Goal: Task Accomplishment & Management: Manage account settings

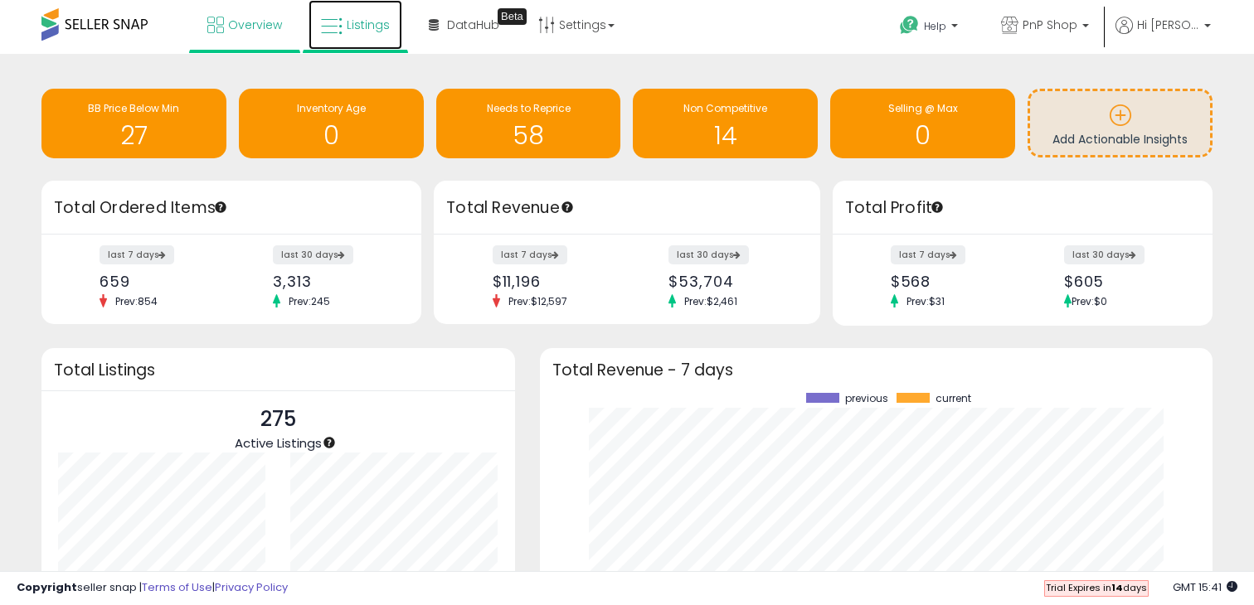
click at [338, 26] on icon at bounding box center [332, 27] width 22 height 22
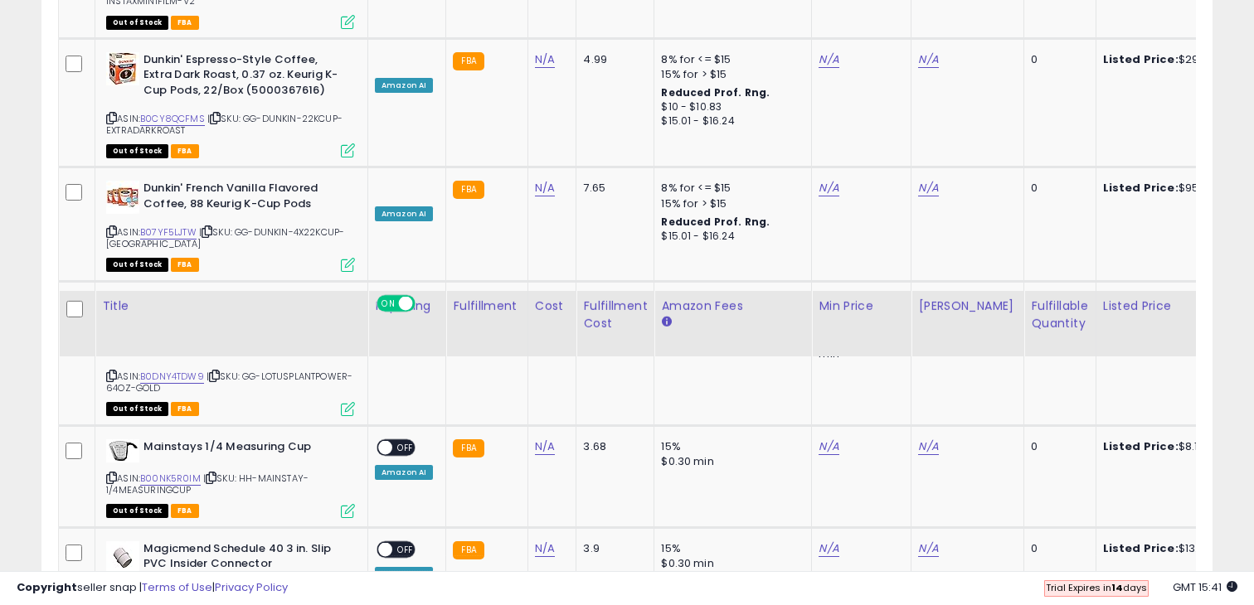
scroll to position [3735, 0]
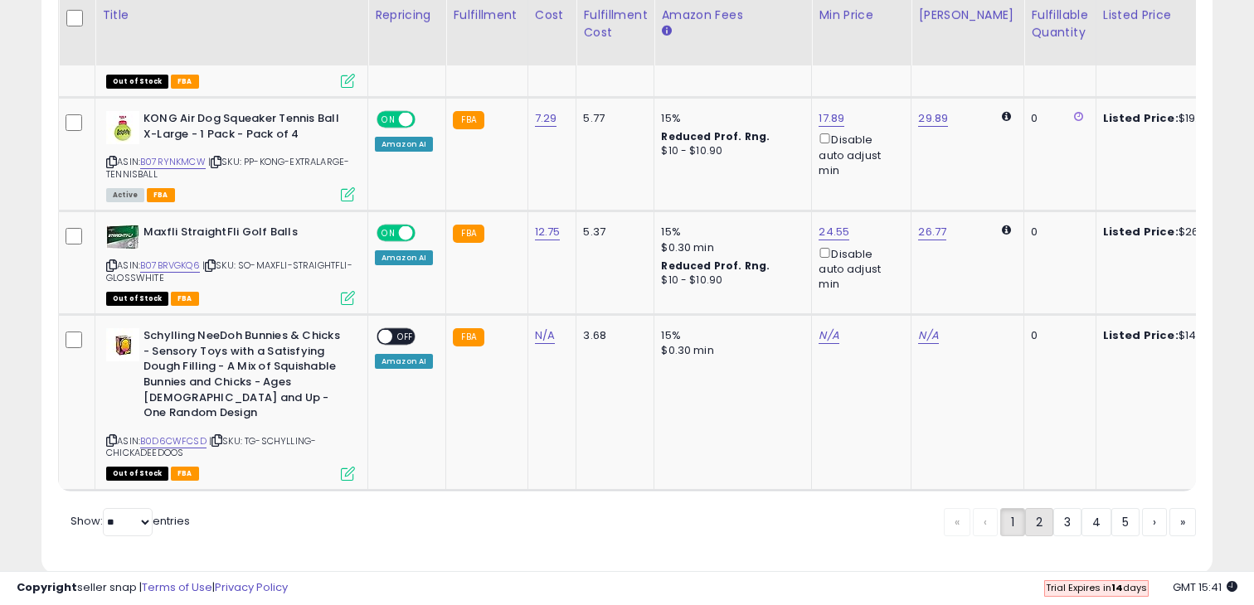
click at [1042, 508] on link "2" at bounding box center [1039, 522] width 28 height 28
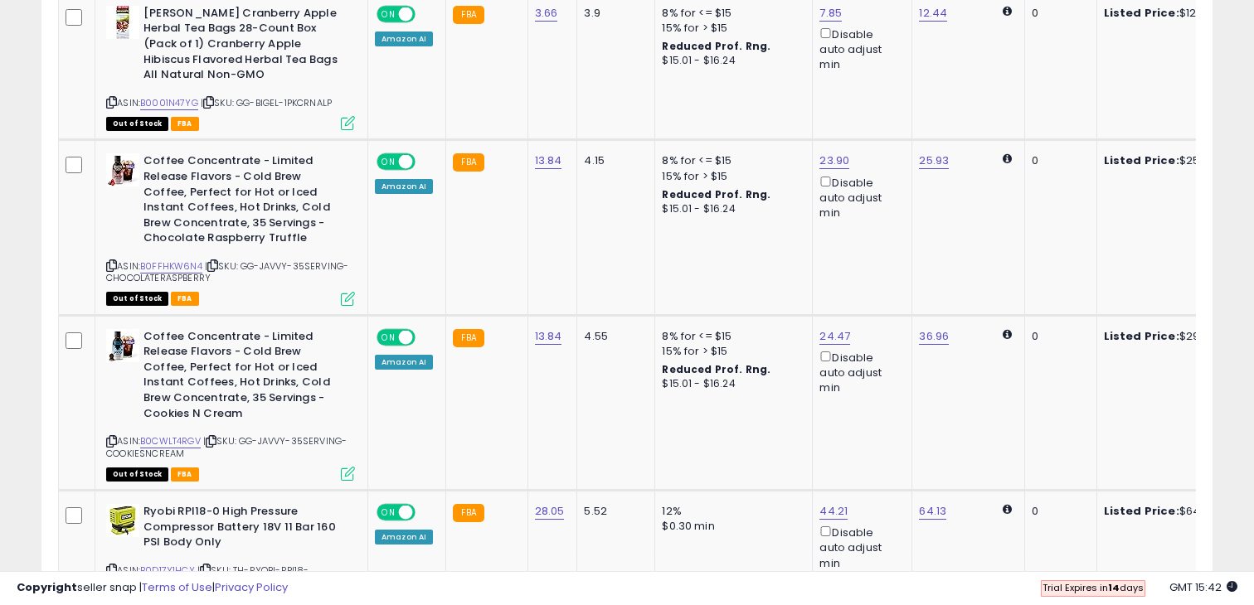
scroll to position [3660, 0]
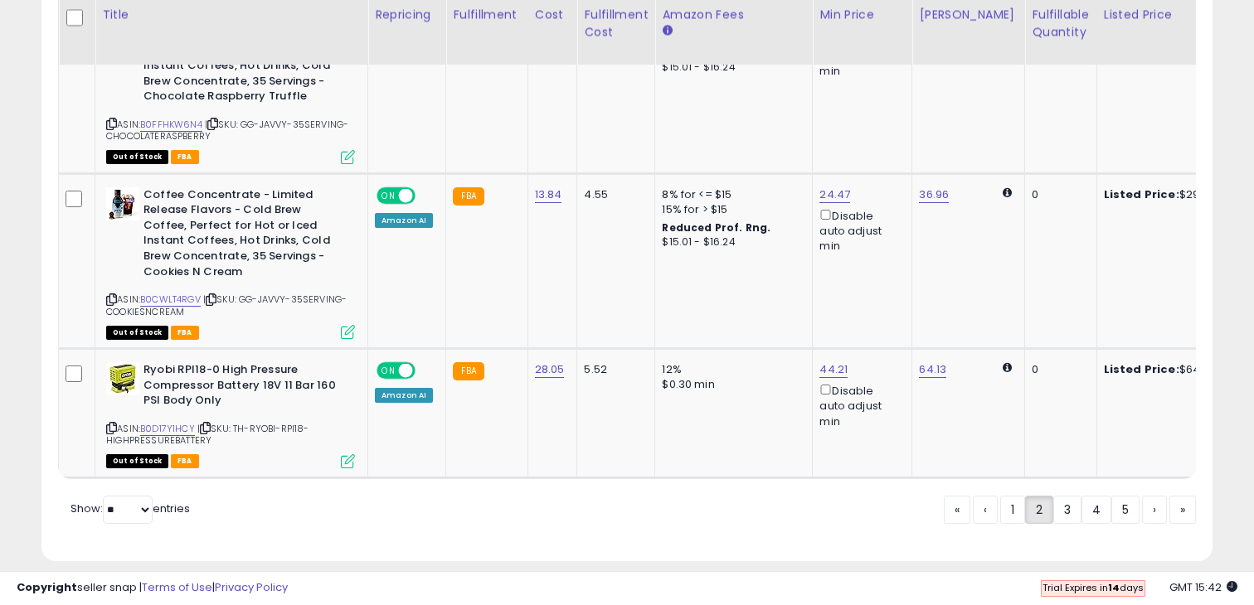
click at [1012, 499] on link "1" at bounding box center [1012, 510] width 25 height 28
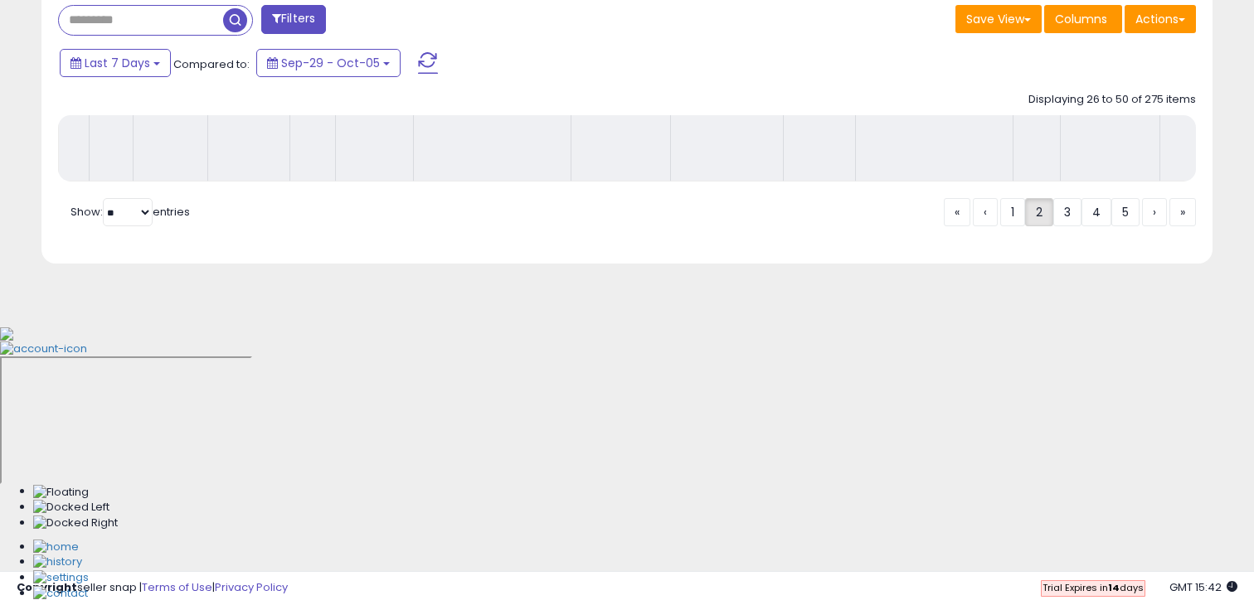
scroll to position [0, 0]
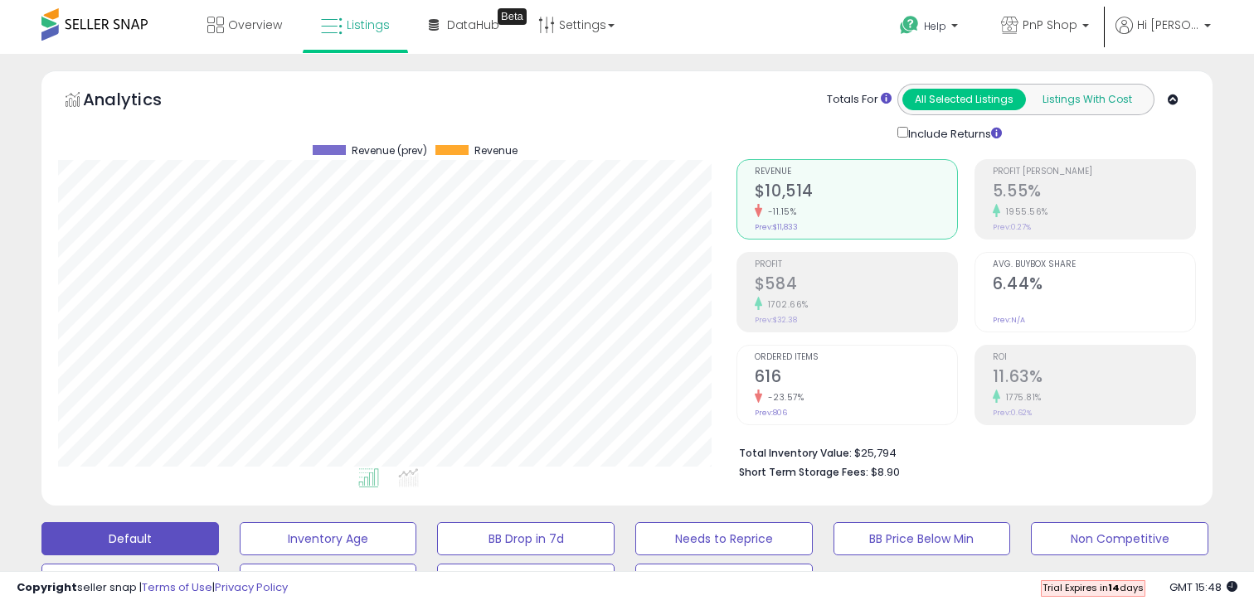
click at [1052, 105] on button "Listings With Cost" at bounding box center [1087, 100] width 124 height 22
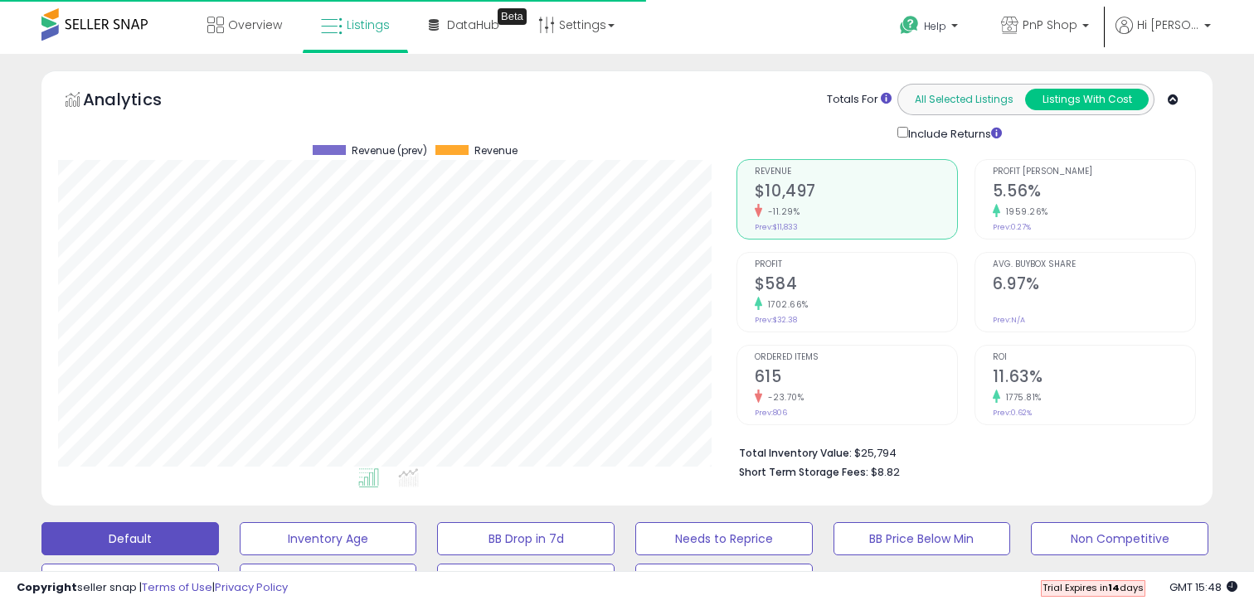
click at [982, 105] on button "All Selected Listings" at bounding box center [964, 100] width 124 height 22
